Goal: Transaction & Acquisition: Purchase product/service

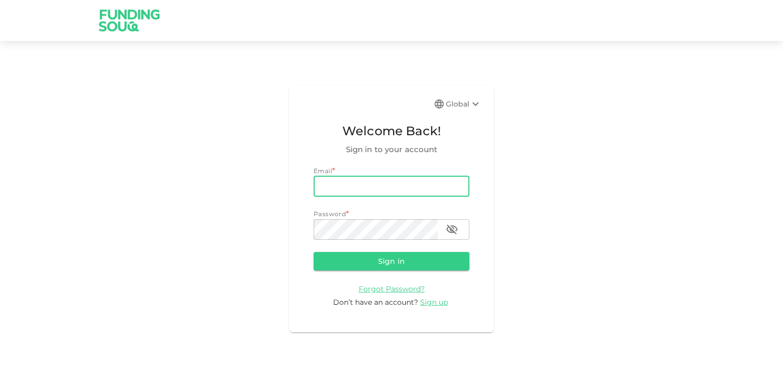
click at [351, 186] on input "email" at bounding box center [392, 186] width 156 height 20
type input "[EMAIL_ADDRESS][DOMAIN_NAME]"
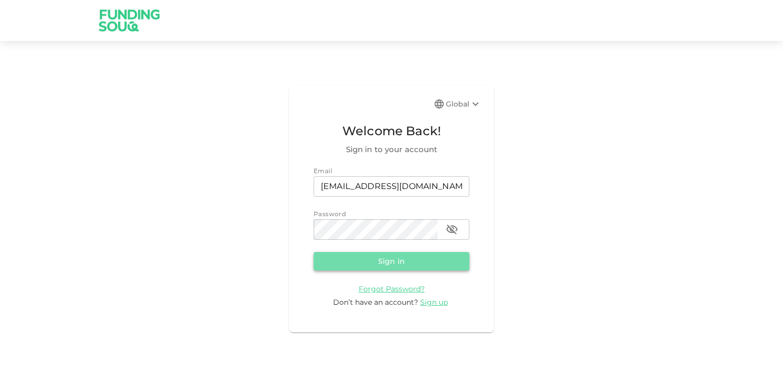
click at [393, 259] on button "Sign in" at bounding box center [392, 261] width 156 height 18
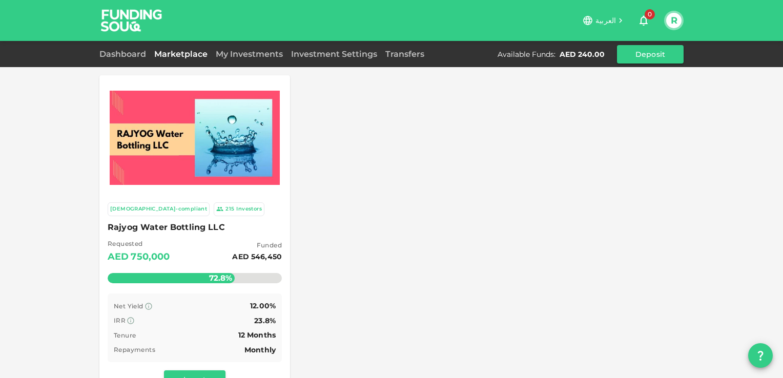
scroll to position [51, 0]
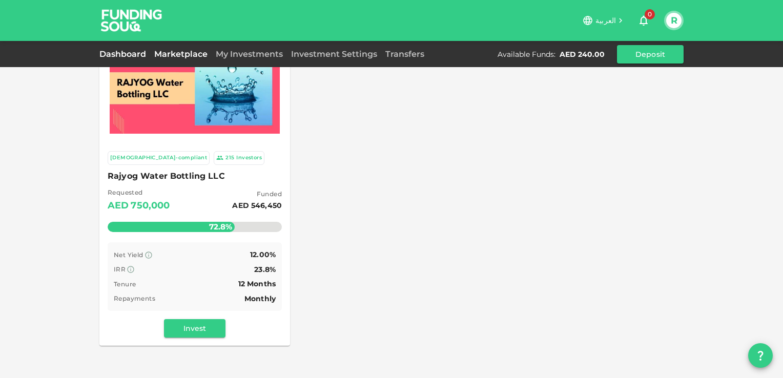
click at [126, 54] on link "Dashboard" at bounding box center [124, 54] width 51 height 10
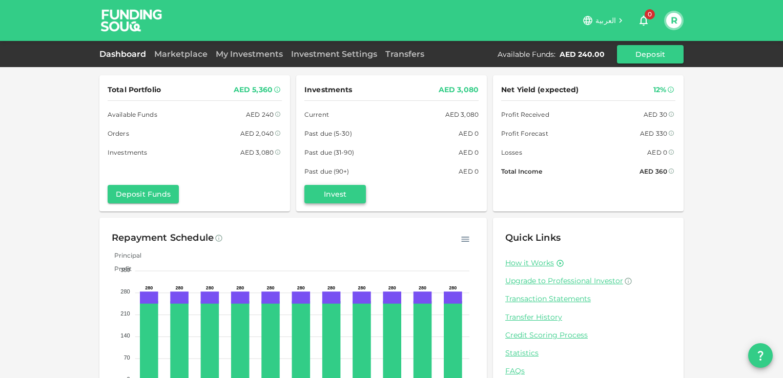
click at [336, 195] on button "Invest" at bounding box center [334, 194] width 61 height 18
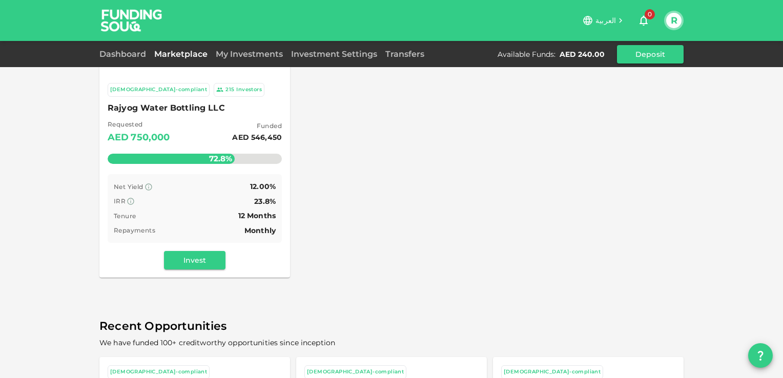
scroll to position [102, 0]
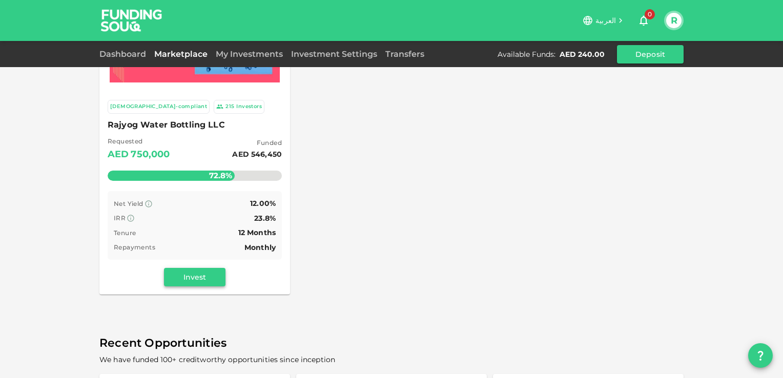
click at [194, 276] on button "Invest" at bounding box center [194, 277] width 61 height 18
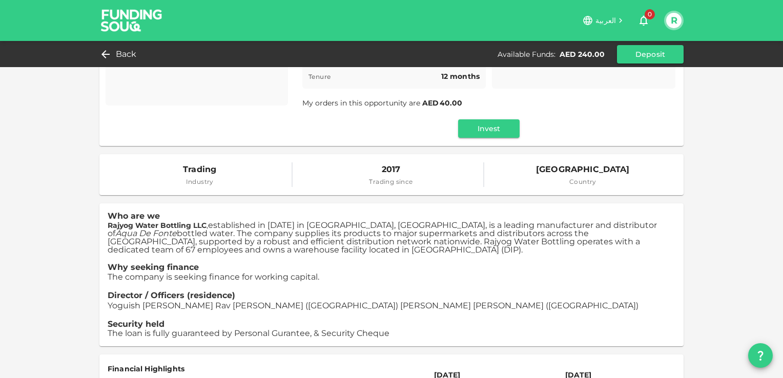
scroll to position [51, 0]
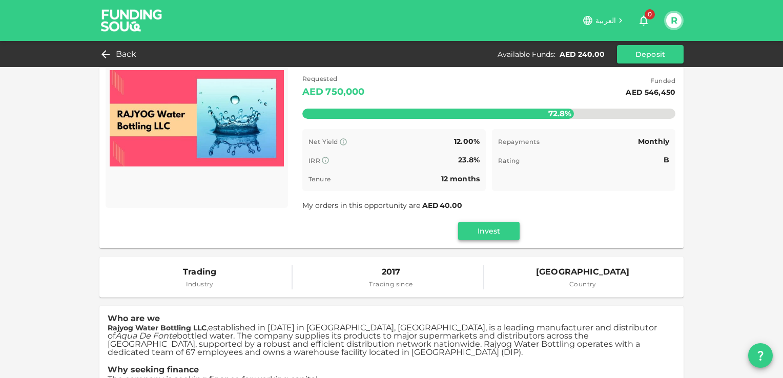
click at [498, 233] on button "Invest" at bounding box center [488, 231] width 61 height 18
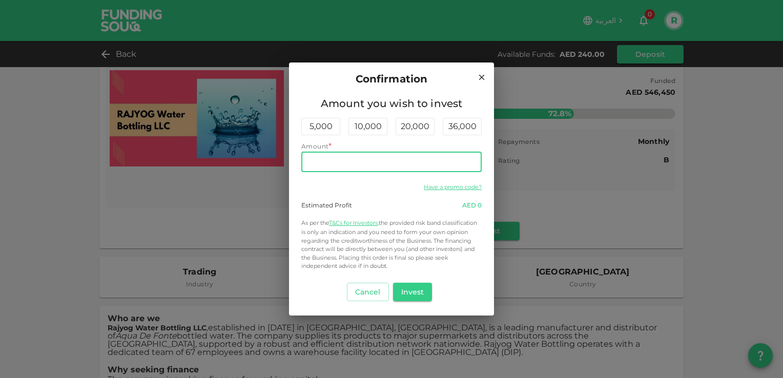
click at [324, 161] on input "Amount" at bounding box center [391, 162] width 180 height 20
type input "280"
click at [411, 290] on button "Invest" at bounding box center [412, 292] width 39 height 18
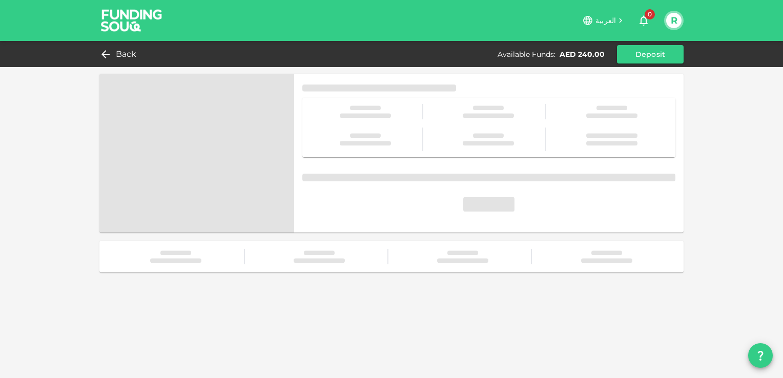
scroll to position [0, 0]
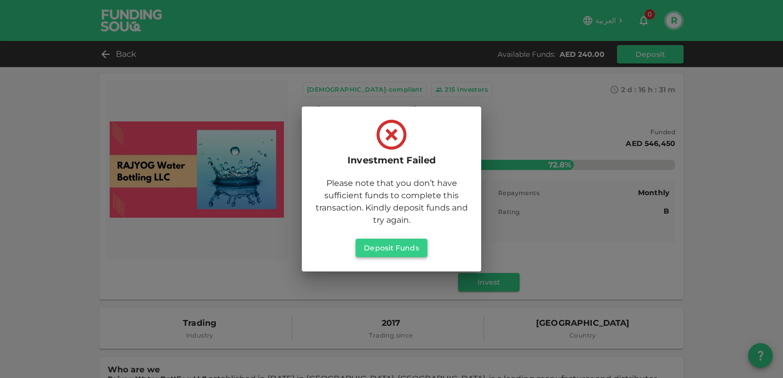
click at [396, 253] on button "Deposit Funds" at bounding box center [391, 248] width 71 height 18
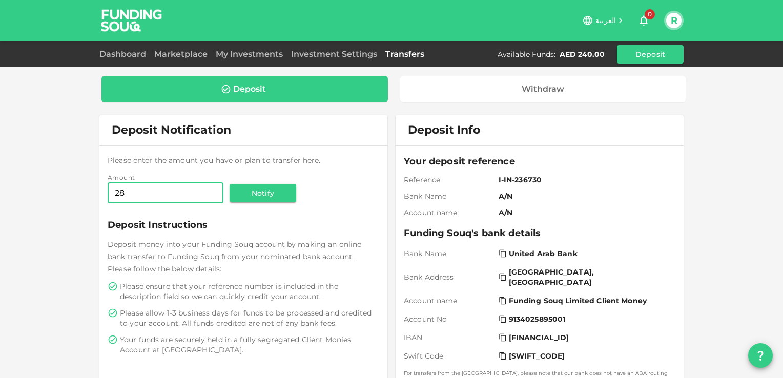
type input "2"
click at [232, 52] on link "My Investments" at bounding box center [249, 54] width 75 height 10
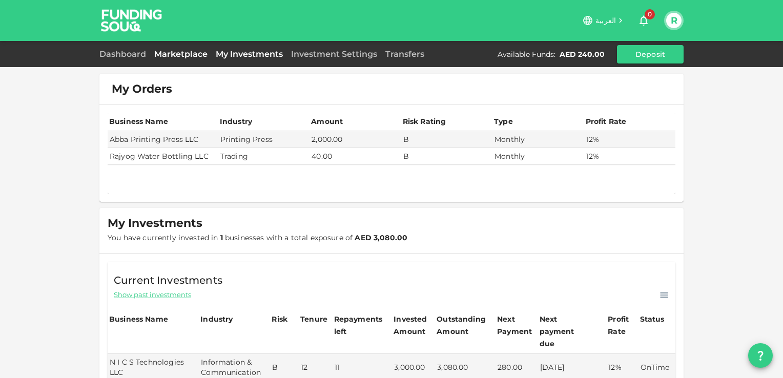
click at [182, 54] on link "Marketplace" at bounding box center [180, 54] width 61 height 10
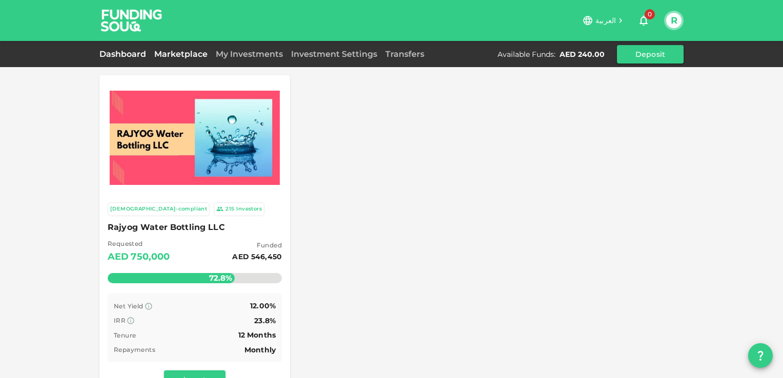
click at [126, 50] on link "Dashboard" at bounding box center [124, 54] width 51 height 10
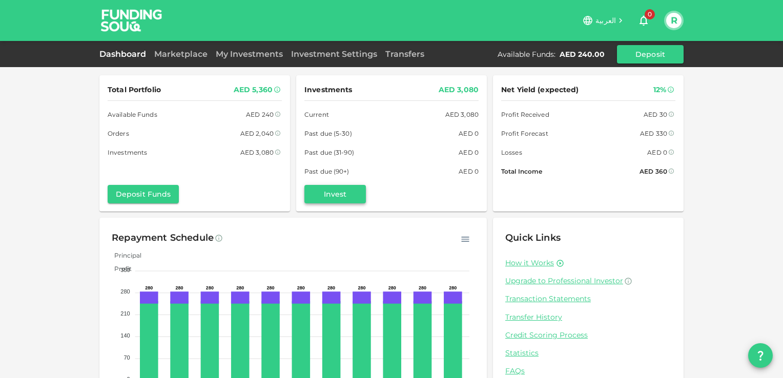
click at [340, 193] on button "Invest" at bounding box center [334, 194] width 61 height 18
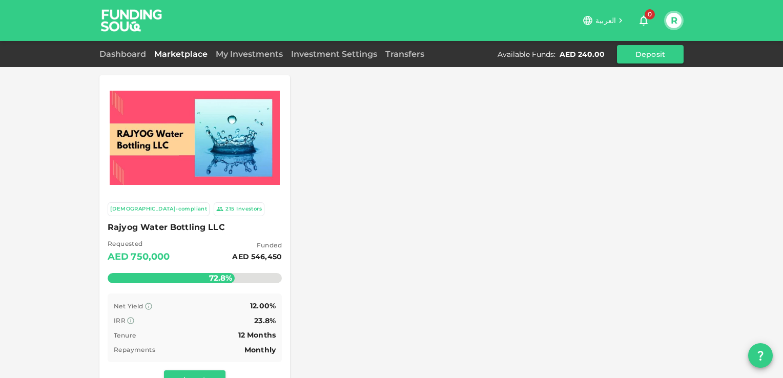
scroll to position [154, 0]
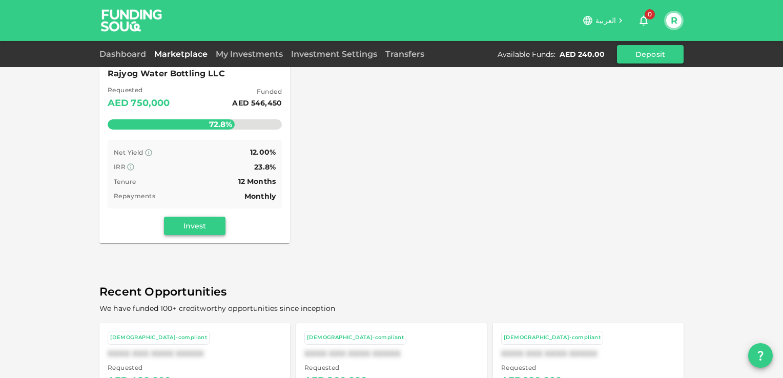
click at [204, 226] on button "Invest" at bounding box center [194, 226] width 61 height 18
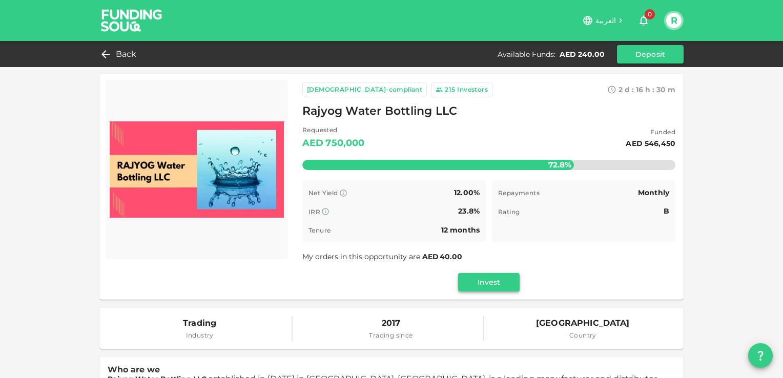
click at [489, 277] on button "Invest" at bounding box center [488, 282] width 61 height 18
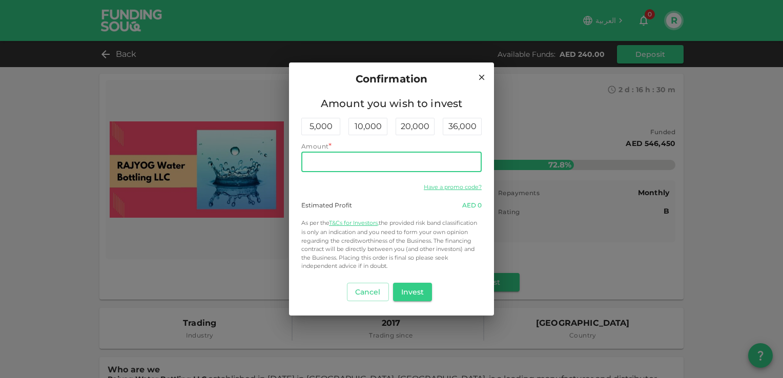
click at [359, 162] on input "Amount" at bounding box center [391, 162] width 180 height 20
type input "240"
click at [406, 291] on button "Invest" at bounding box center [412, 292] width 39 height 18
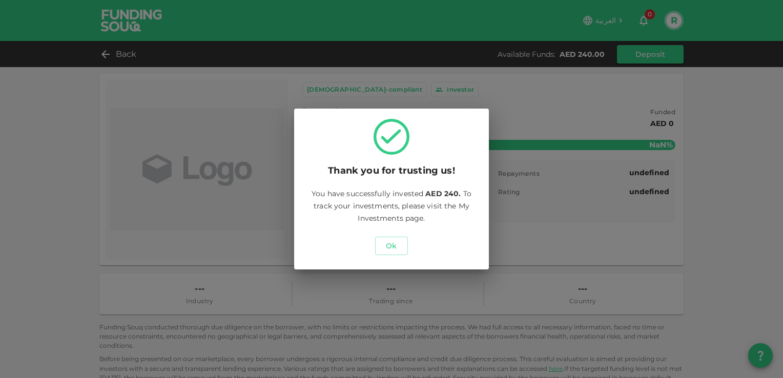
click at [46, 90] on div "Thank you for trusting us! You have successfully invested AED 240. To track you…" at bounding box center [391, 189] width 783 height 378
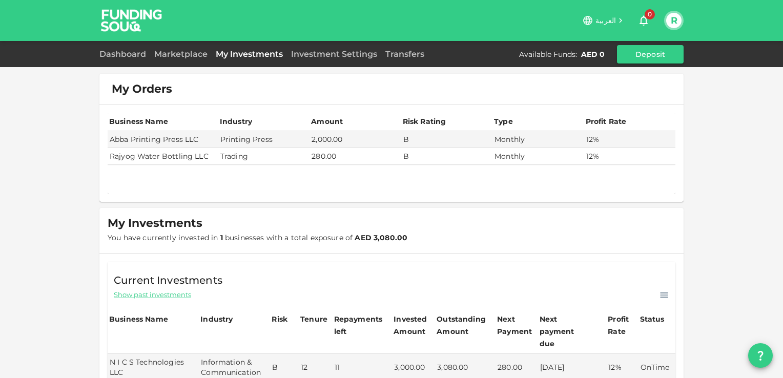
scroll to position [51, 0]
